Goal: Task Accomplishment & Management: Use online tool/utility

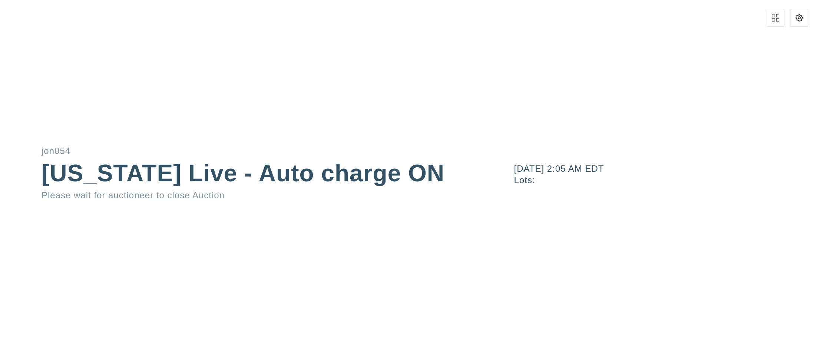
click at [811, 18] on div "October 6, 2025 2:05 AM EDT Lots:" at bounding box center [653, 173] width 327 height 346
click at [806, 19] on button at bounding box center [799, 18] width 18 height 18
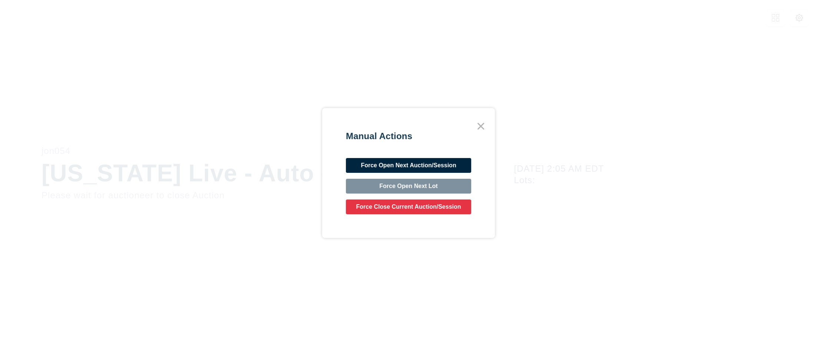
click at [432, 159] on button "Force Open Next Auction/Session" at bounding box center [408, 165] width 125 height 15
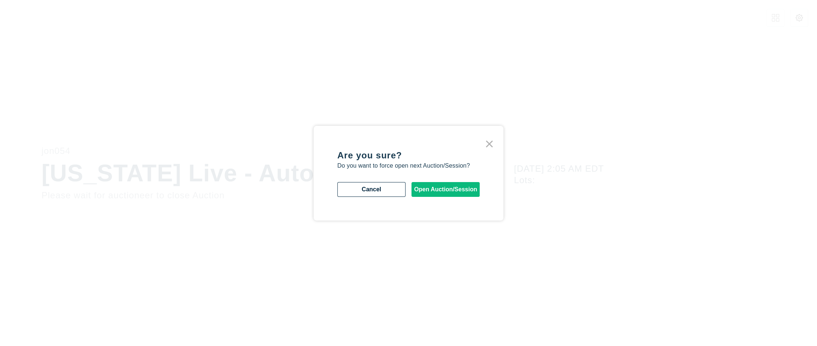
click at [431, 187] on button "Open Auction/Session" at bounding box center [445, 189] width 68 height 15
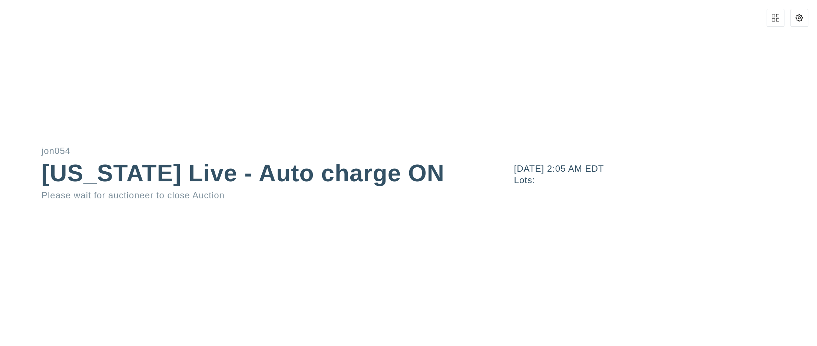
click at [779, 21] on button at bounding box center [775, 18] width 18 height 18
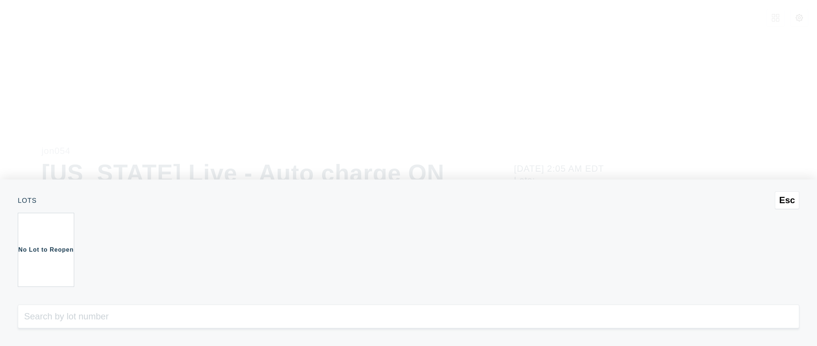
click at [48, 251] on div "No Lot to Reopen" at bounding box center [46, 250] width 56 height 74
click at [49, 252] on div "No Lot to Reopen" at bounding box center [46, 250] width 56 height 74
drag, startPoint x: 71, startPoint y: 252, endPoint x: 130, endPoint y: 257, distance: 59.5
click at [71, 252] on div "No Lot to Reopen" at bounding box center [46, 250] width 56 height 74
click at [789, 197] on span "Esc" at bounding box center [787, 200] width 16 height 10
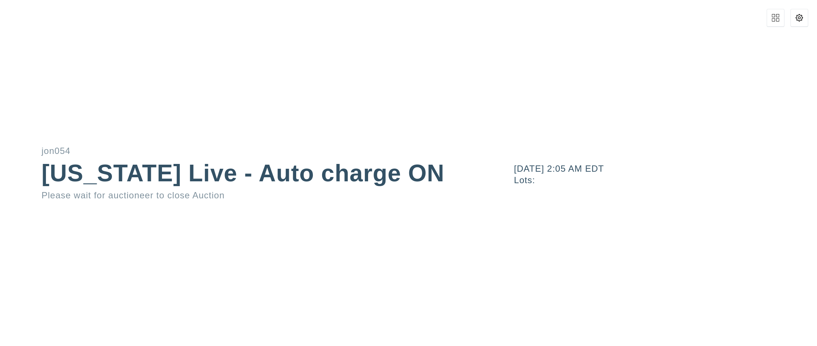
click at [693, 168] on div "October 6, 2025 2:05 AM EDT" at bounding box center [665, 169] width 303 height 9
click at [222, 177] on div "[US_STATE] Live - Auto charge ON" at bounding box center [245, 174] width 407 height 24
click at [786, 19] on div at bounding box center [787, 18] width 42 height 18
click at [789, 19] on div at bounding box center [787, 18] width 42 height 18
click at [795, 21] on button at bounding box center [799, 18] width 18 height 18
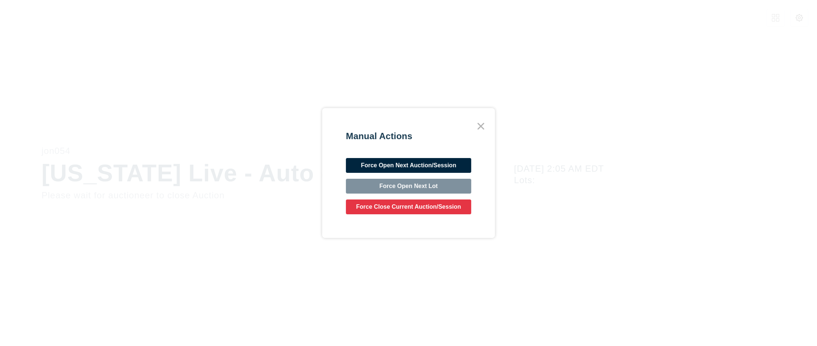
click at [451, 199] on div "Manual Actions Force Open Next Auction/Session Force Open Next Lot Force Close …" at bounding box center [408, 173] width 125 height 83
click at [430, 207] on button "Force Close Current Auction/Session" at bounding box center [408, 207] width 125 height 15
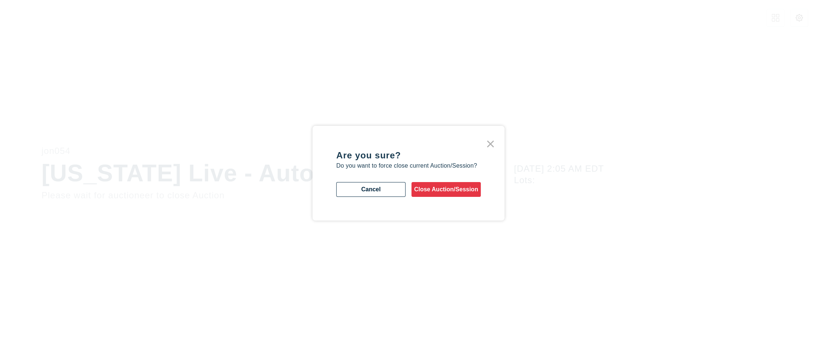
click at [427, 189] on button "Close Auction/Session" at bounding box center [445, 189] width 69 height 15
